Goal: Information Seeking & Learning: Learn about a topic

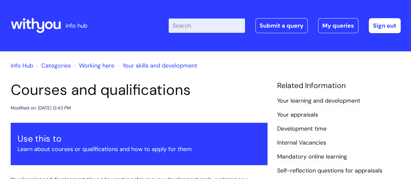
click at [204, 30] on input "Enter your search term here..." at bounding box center [207, 26] width 76 height 14
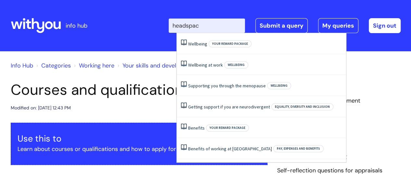
type input "headspac"
click button "Search" at bounding box center [0, 0] width 0 height 0
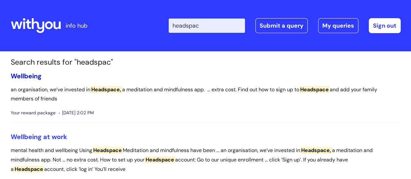
click at [32, 78] on link "Wellbeing" at bounding box center [26, 76] width 31 height 8
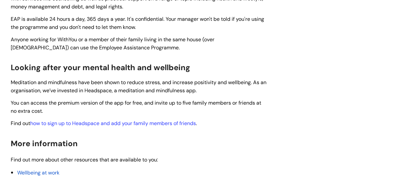
scroll to position [237, 0]
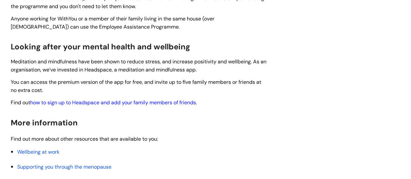
click at [114, 102] on link "how to sign up to Headspace and add your family members of friends" at bounding box center [113, 102] width 166 height 7
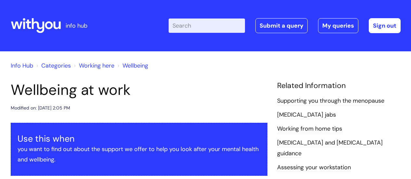
scroll to position [533, 0]
